Goal: Task Accomplishment & Management: Use online tool/utility

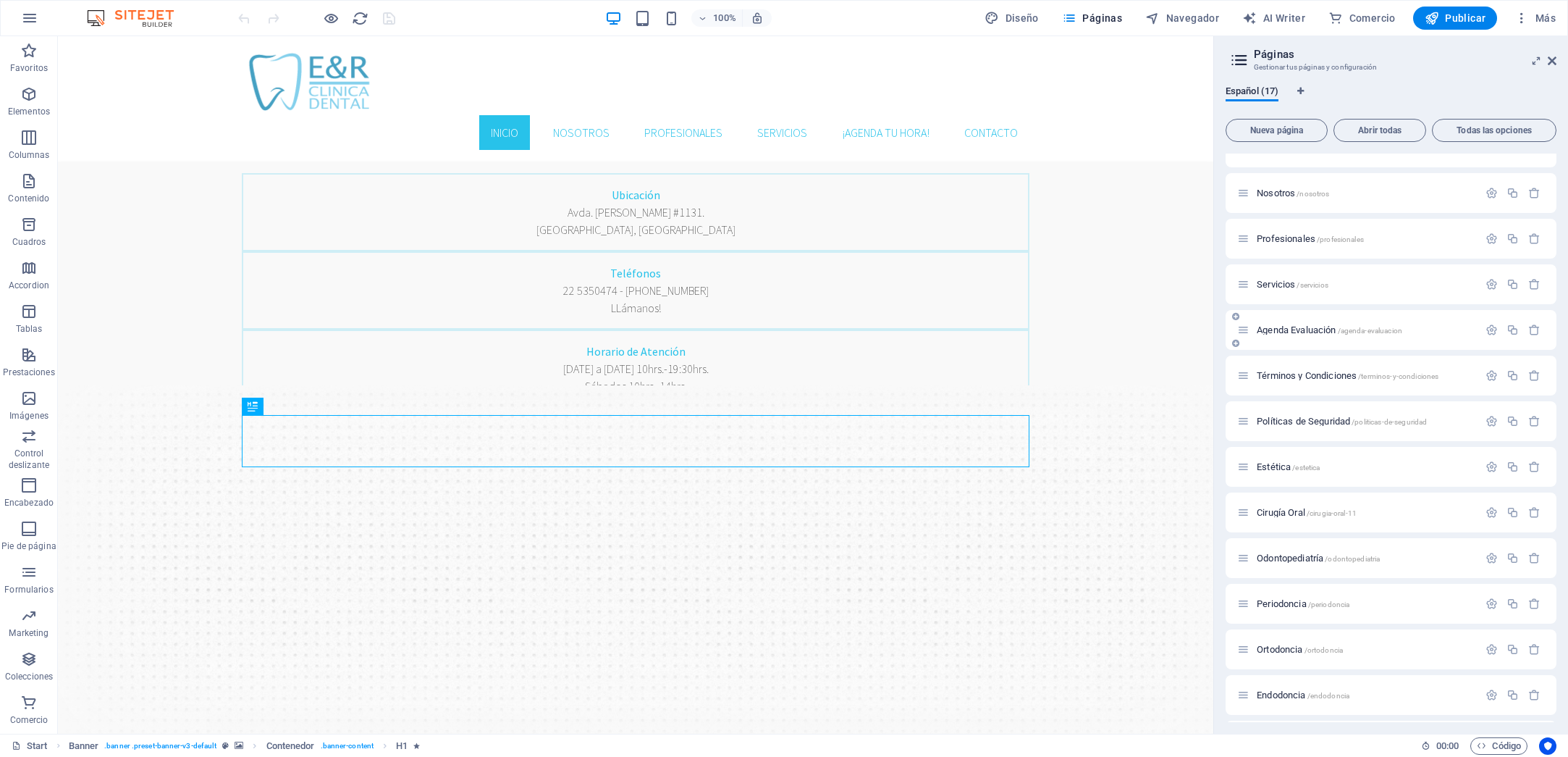
scroll to position [28, 0]
click at [1315, 328] on span "Agenda Evaluación /agenda-evaluacion" at bounding box center [1329, 328] width 146 height 11
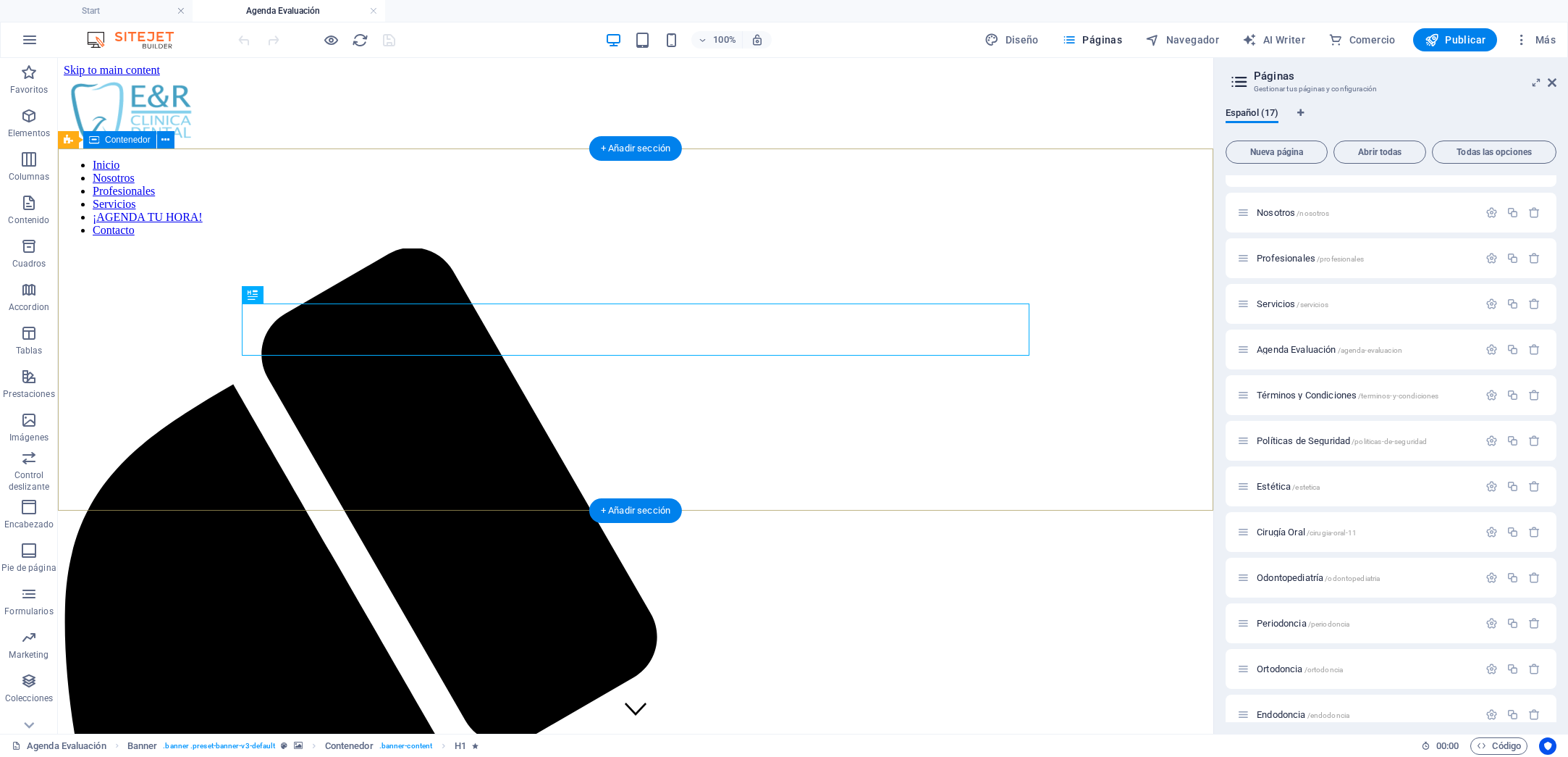
scroll to position [0, 0]
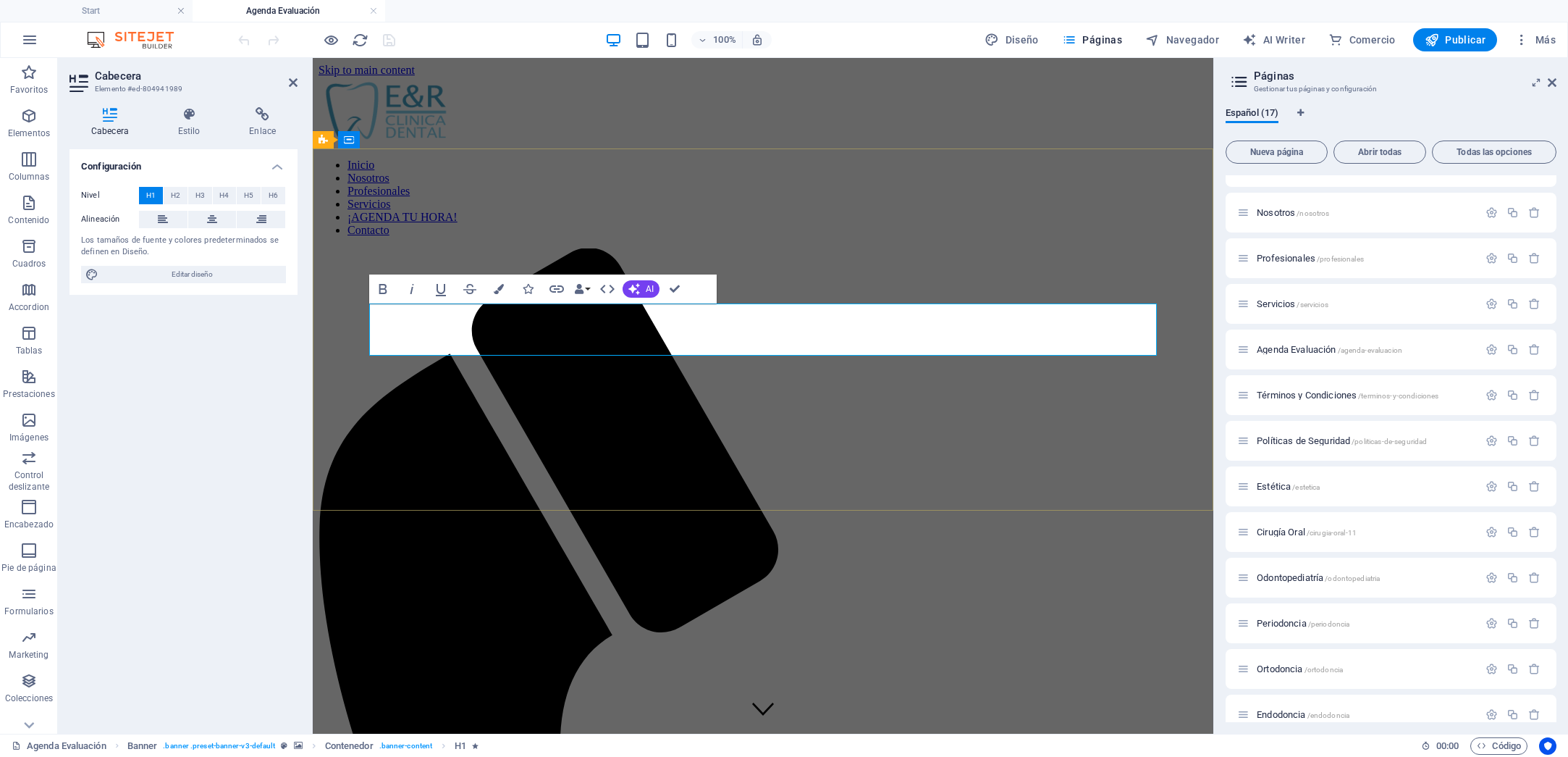
scroll to position [1, 0]
drag, startPoint x: 698, startPoint y: 331, endPoint x: 573, endPoint y: 328, distance: 125.0
click at [491, 85] on figure at bounding box center [763, 110] width 889 height 70
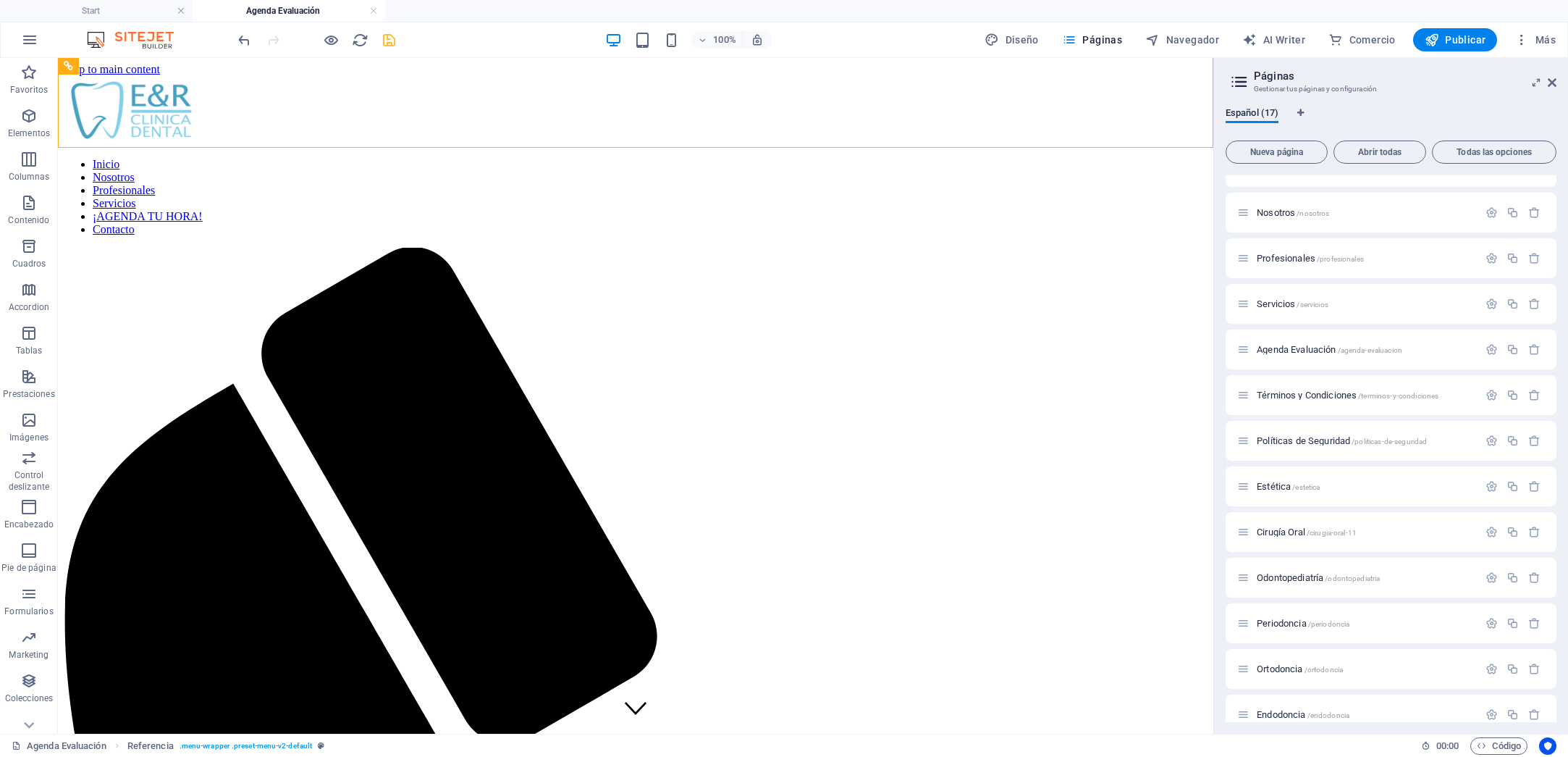
click at [395, 41] on icon "save" at bounding box center [389, 40] width 17 height 17
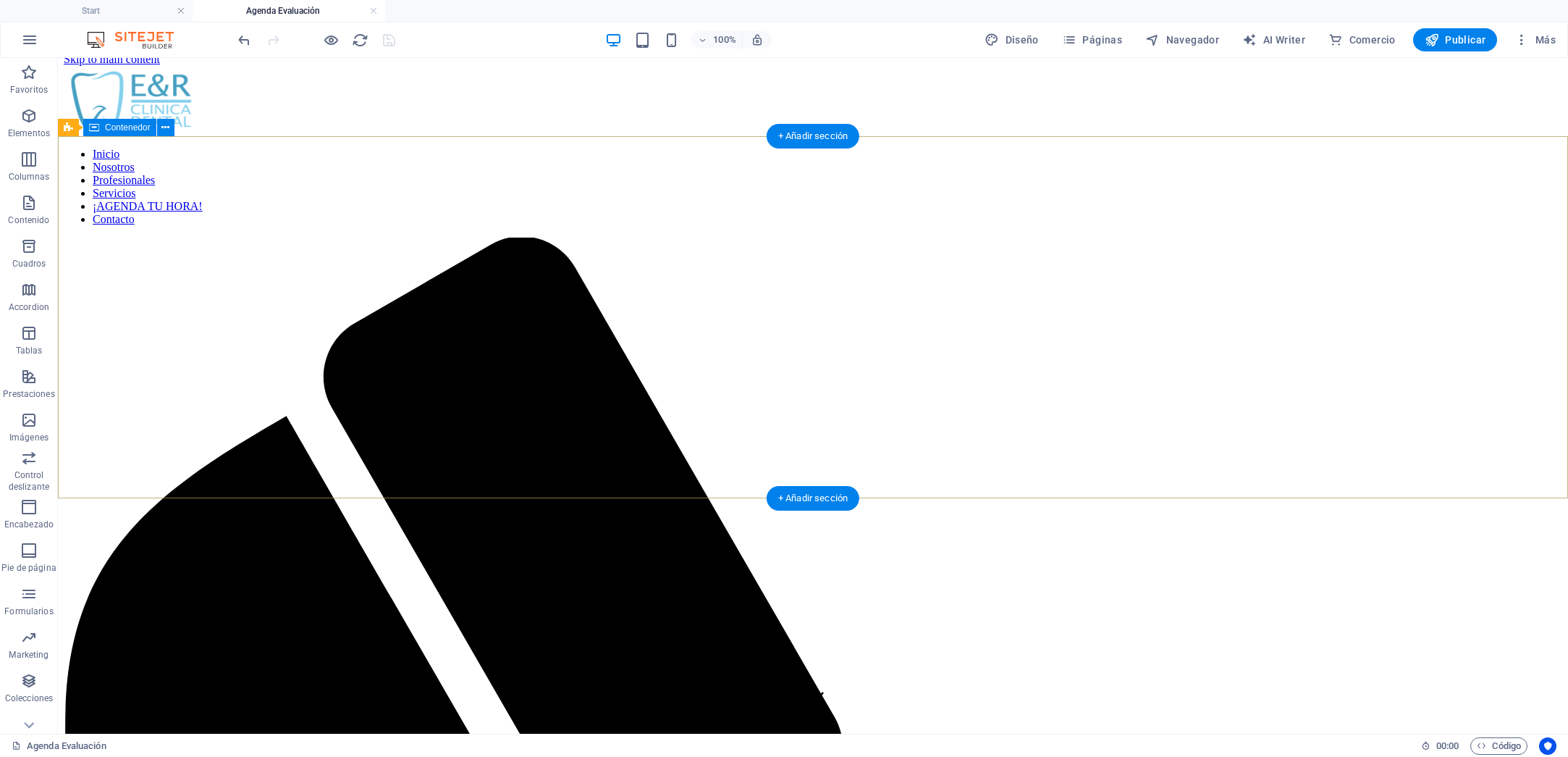
scroll to position [13, 0]
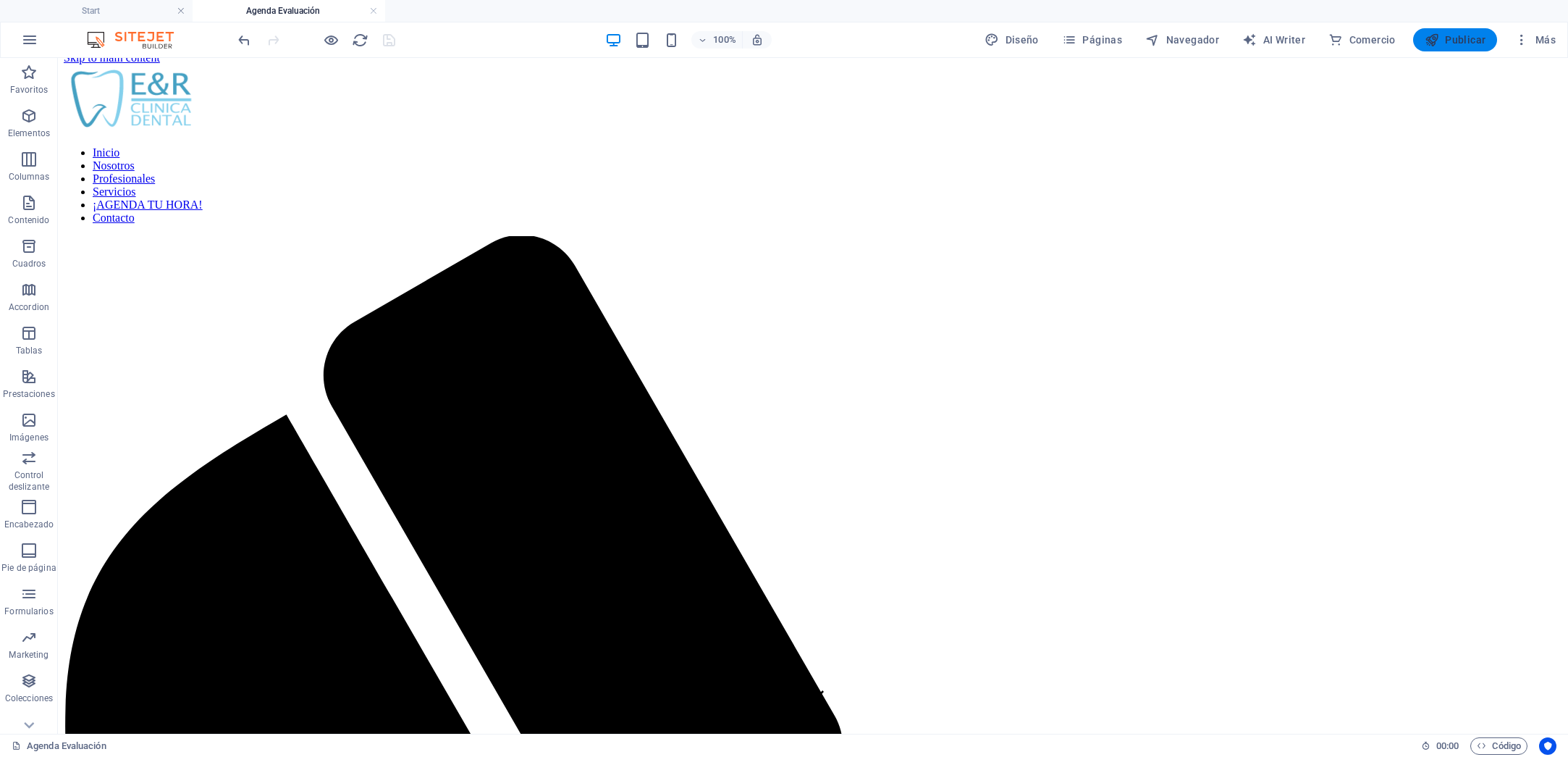
click at [1457, 38] on span "Publicar" at bounding box center [1456, 40] width 62 height 15
